Goal: Transaction & Acquisition: Subscribe to service/newsletter

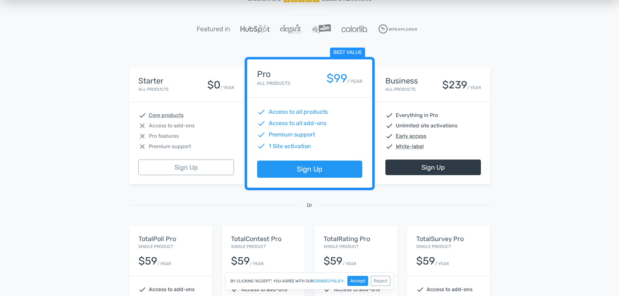
scroll to position [65, 0]
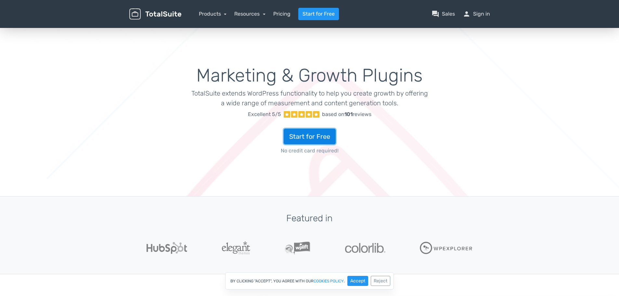
click at [318, 137] on link "Start for Free" at bounding box center [309, 137] width 52 height 16
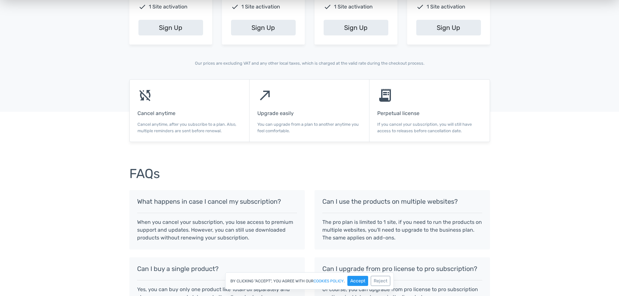
scroll to position [390, 0]
